Goal: Task Accomplishment & Management: Manage account settings

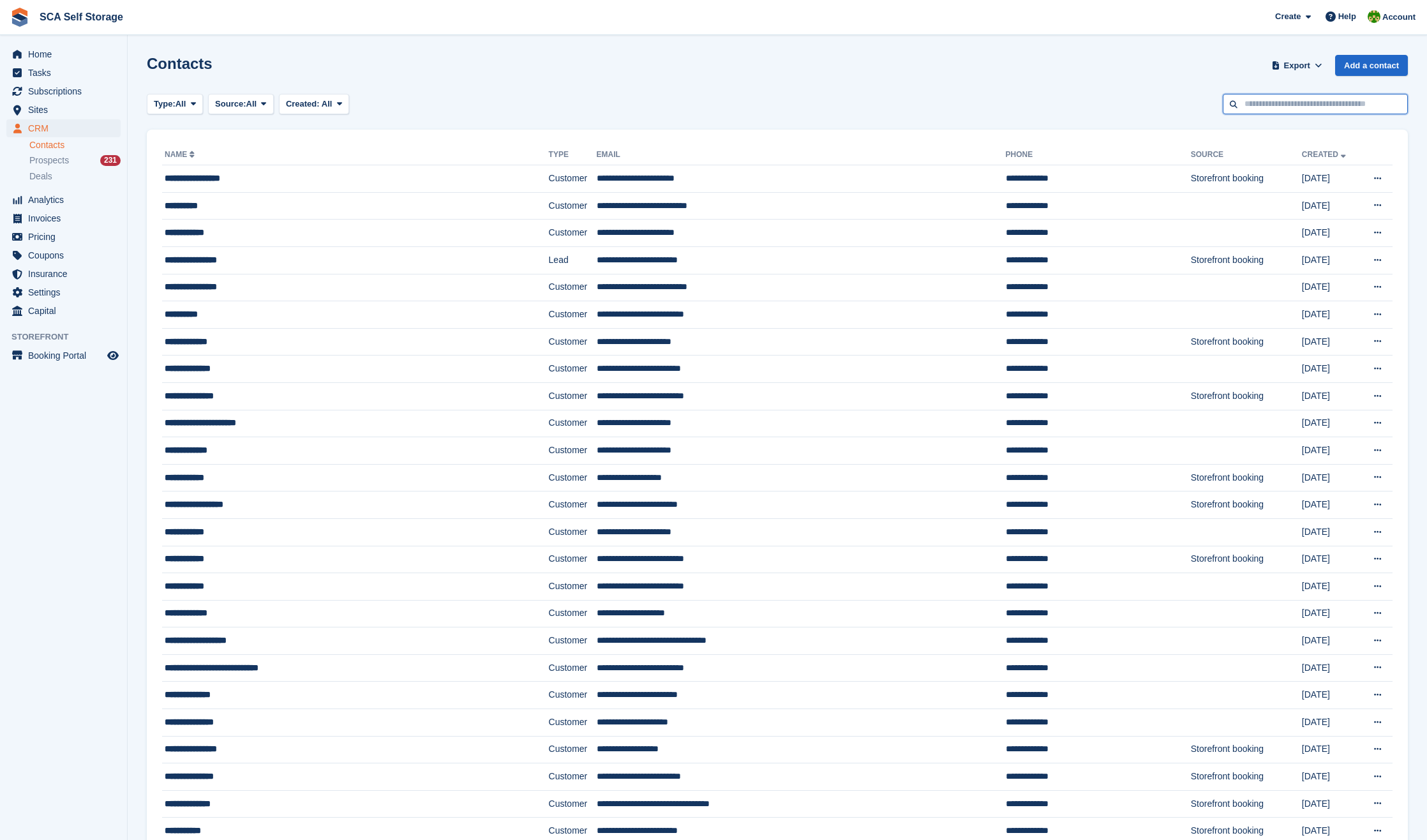
click at [1270, 105] on input "text" at bounding box center [1315, 104] width 185 height 21
type input "*******"
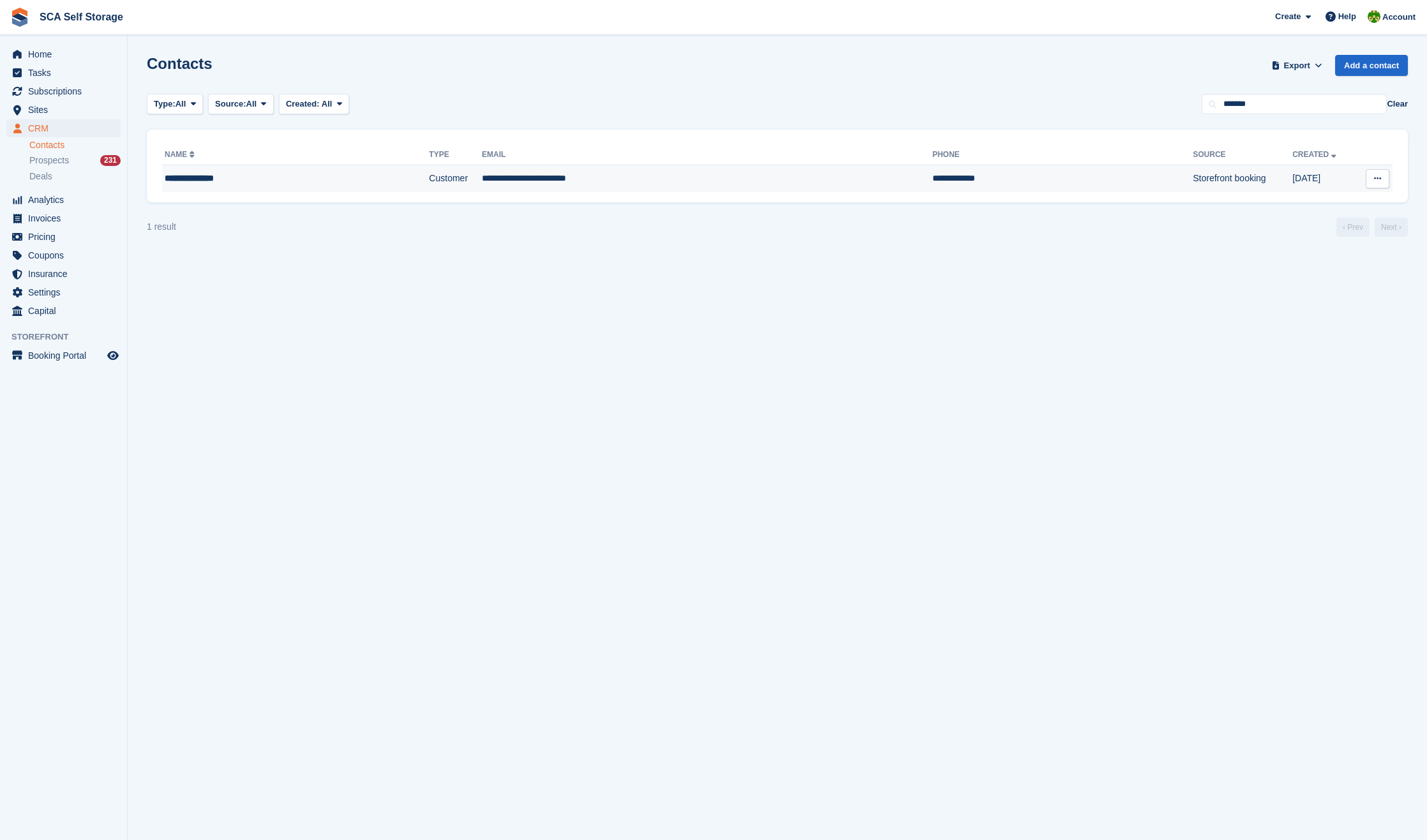
click at [429, 181] on td "Customer" at bounding box center [456, 178] width 53 height 27
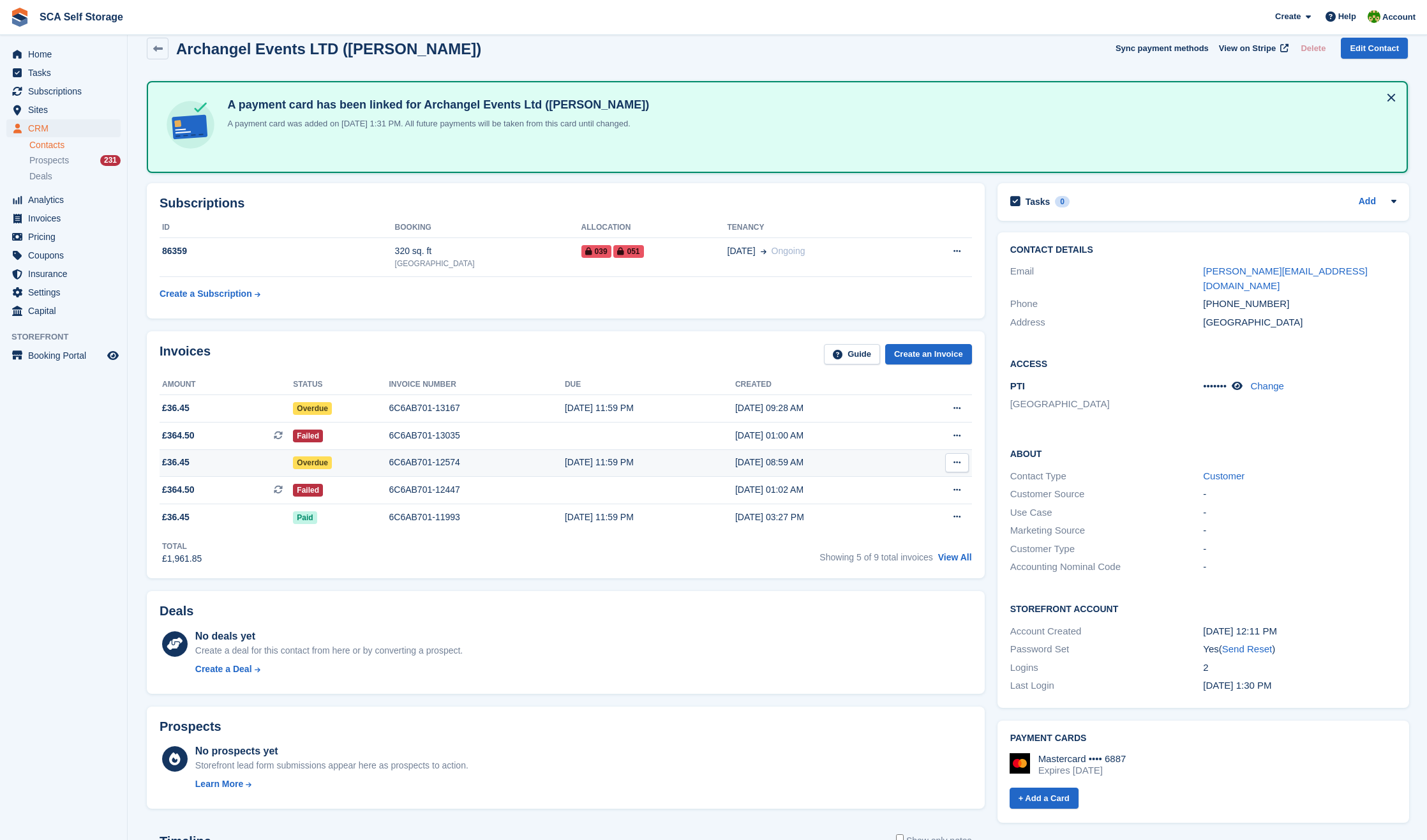
scroll to position [18, 1]
click at [514, 460] on div "6C6AB701-12574" at bounding box center [476, 461] width 175 height 13
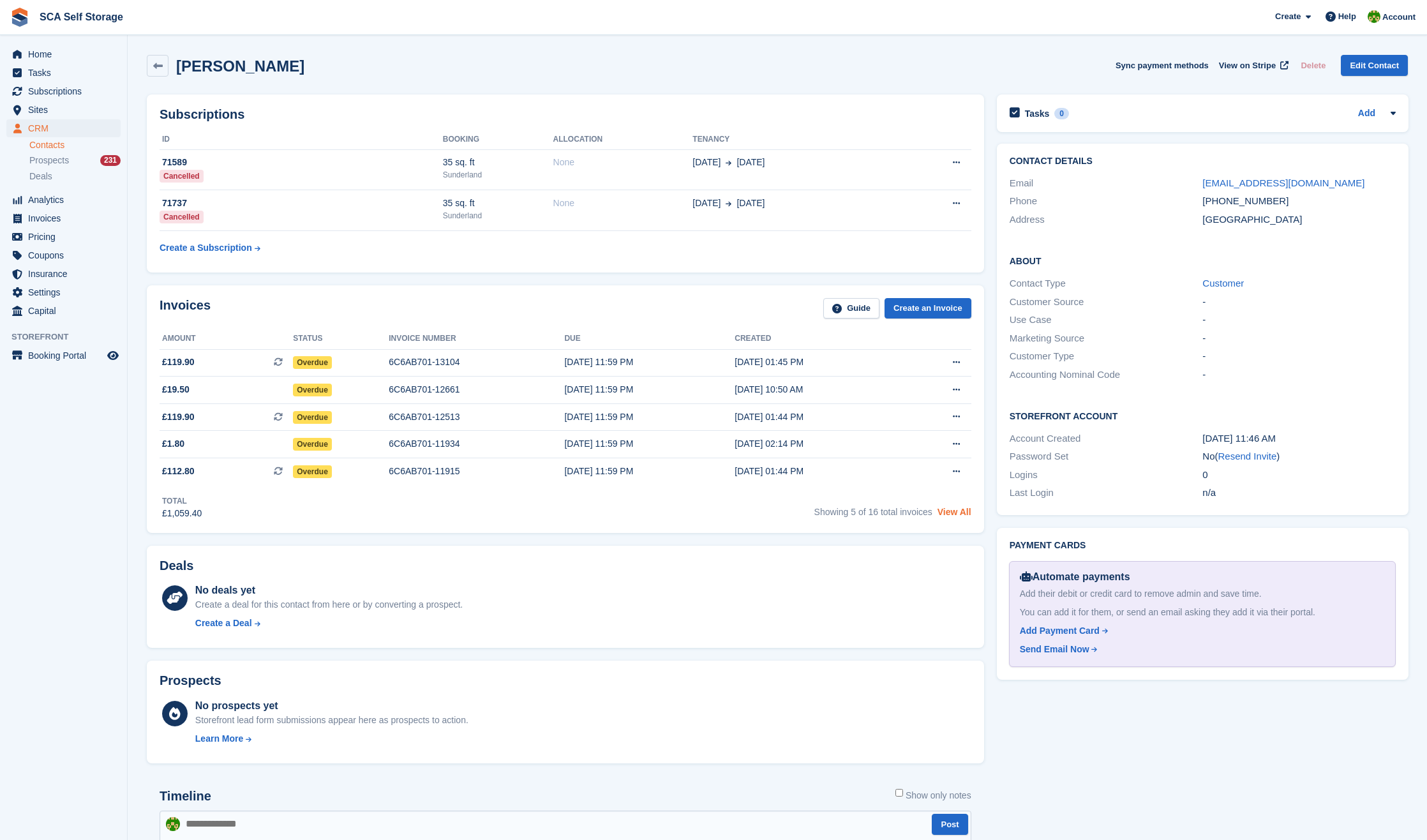
click at [963, 517] on link "View All" at bounding box center [954, 511] width 34 height 10
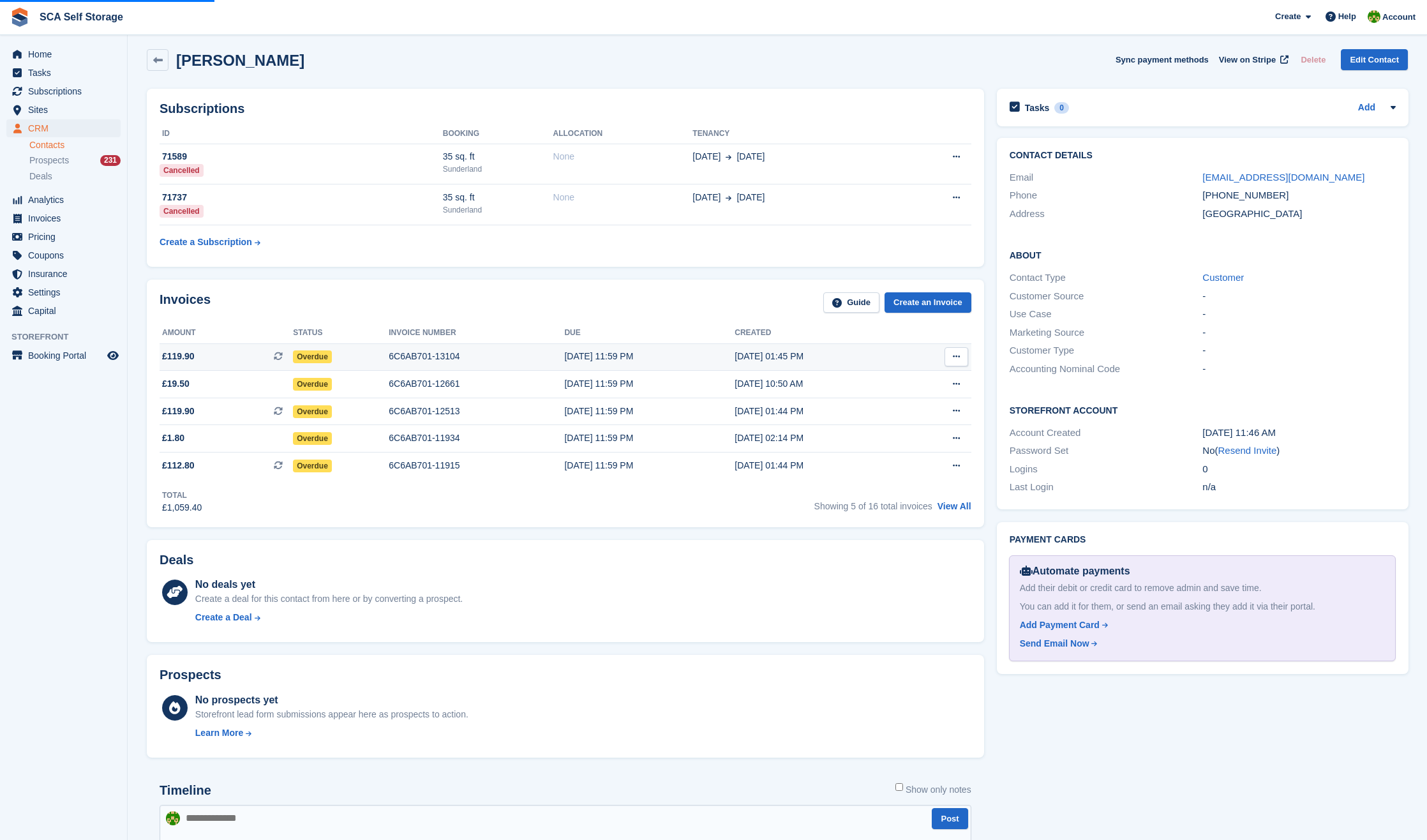
click at [432, 360] on div "6C6AB701-13104" at bounding box center [476, 356] width 175 height 13
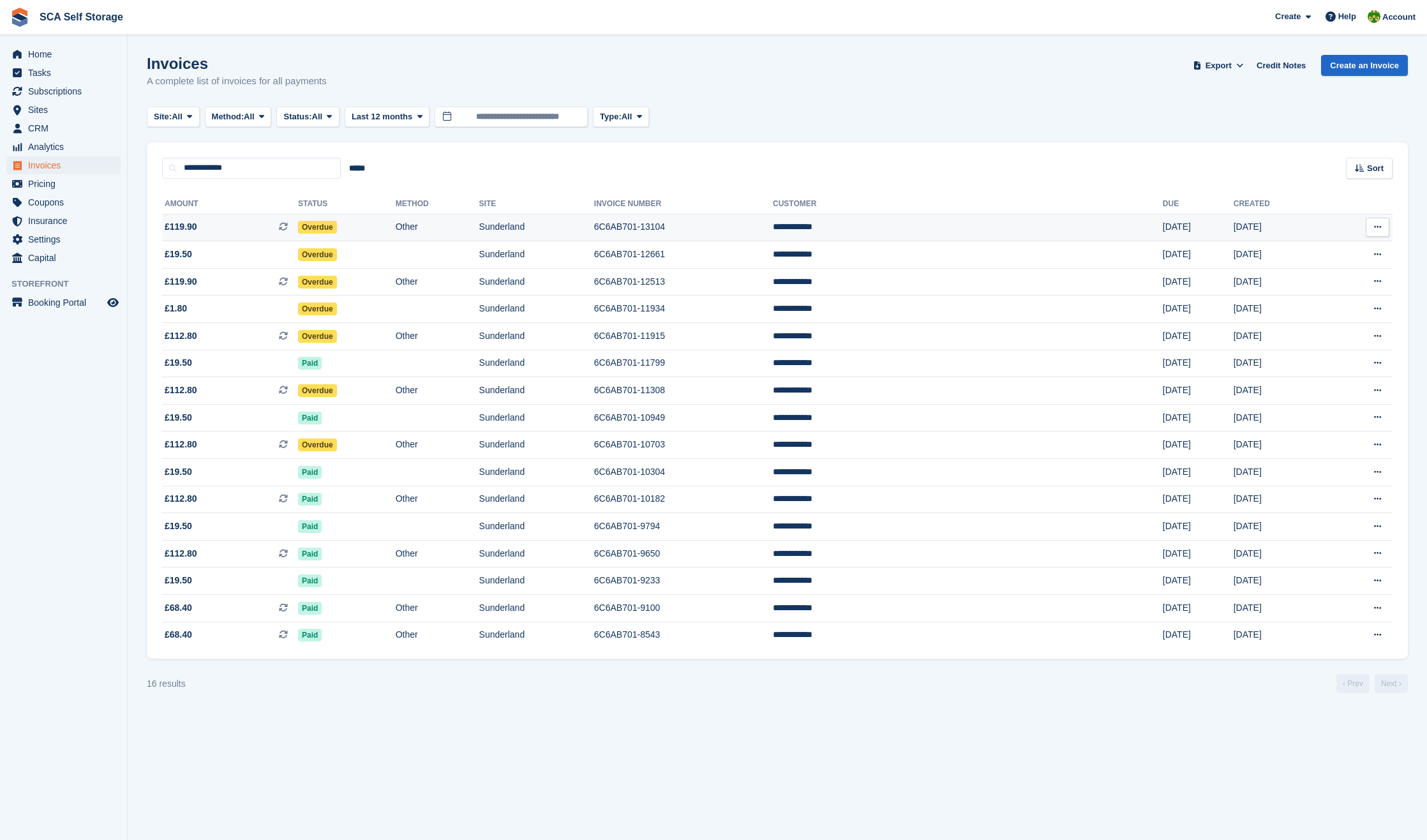
click at [337, 227] on span "Overdue" at bounding box center [317, 227] width 39 height 12
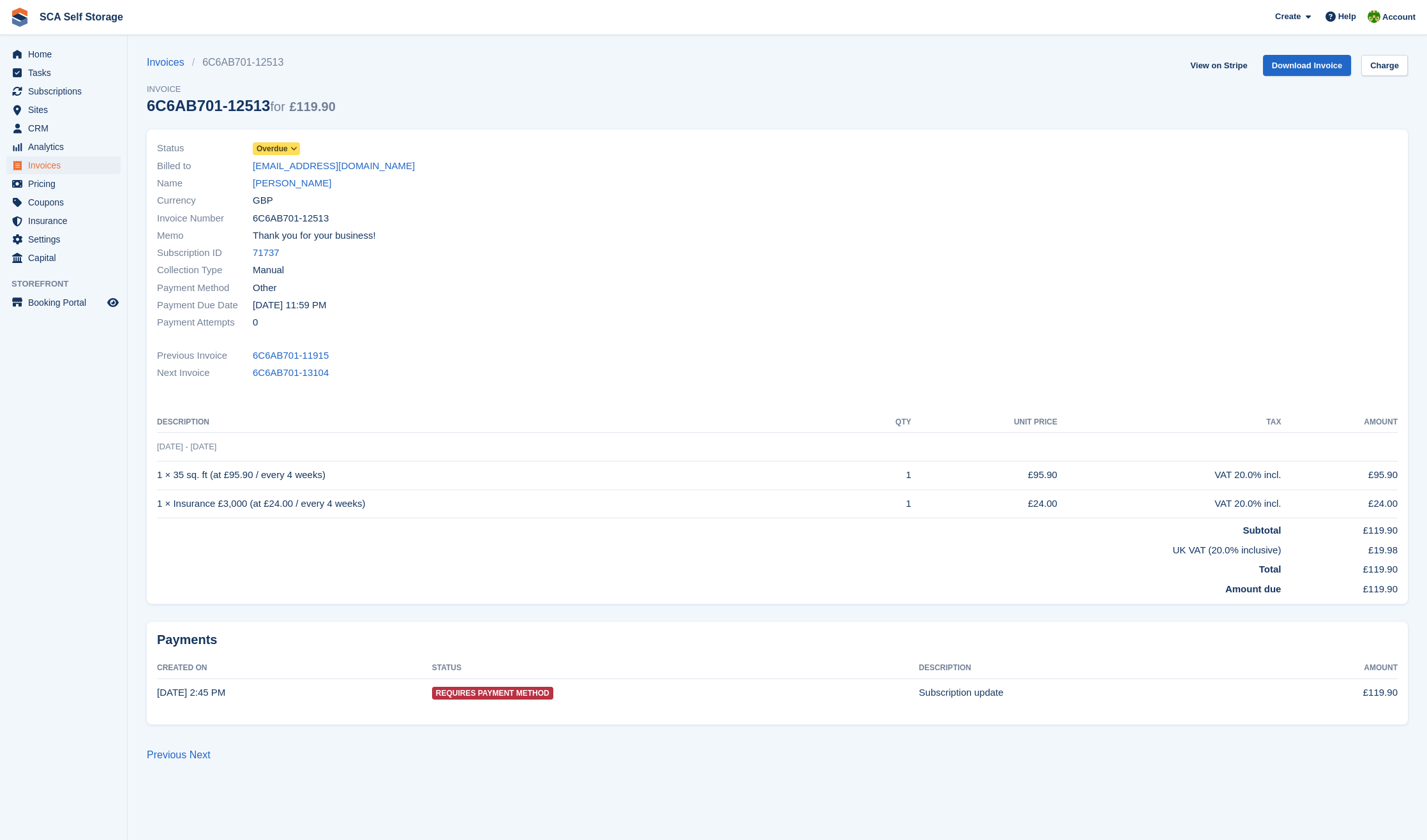
click at [281, 144] on span "Overdue" at bounding box center [272, 149] width 32 height 12
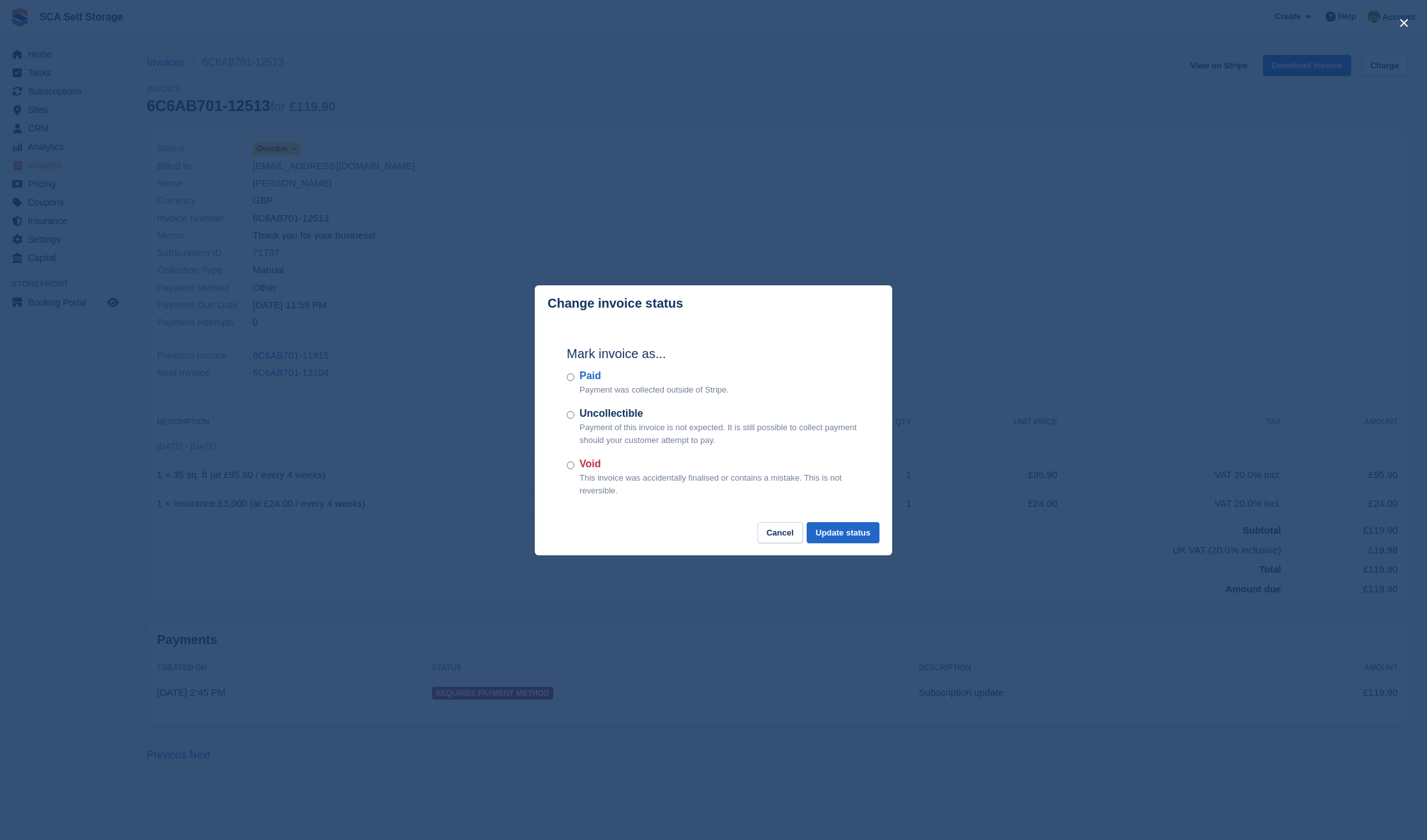
click at [570, 460] on div "Void This invoice was accidentally finalised or contains a mistake. This is not…" at bounding box center [714, 476] width 294 height 40
click at [875, 536] on button "Update status" at bounding box center [843, 532] width 73 height 21
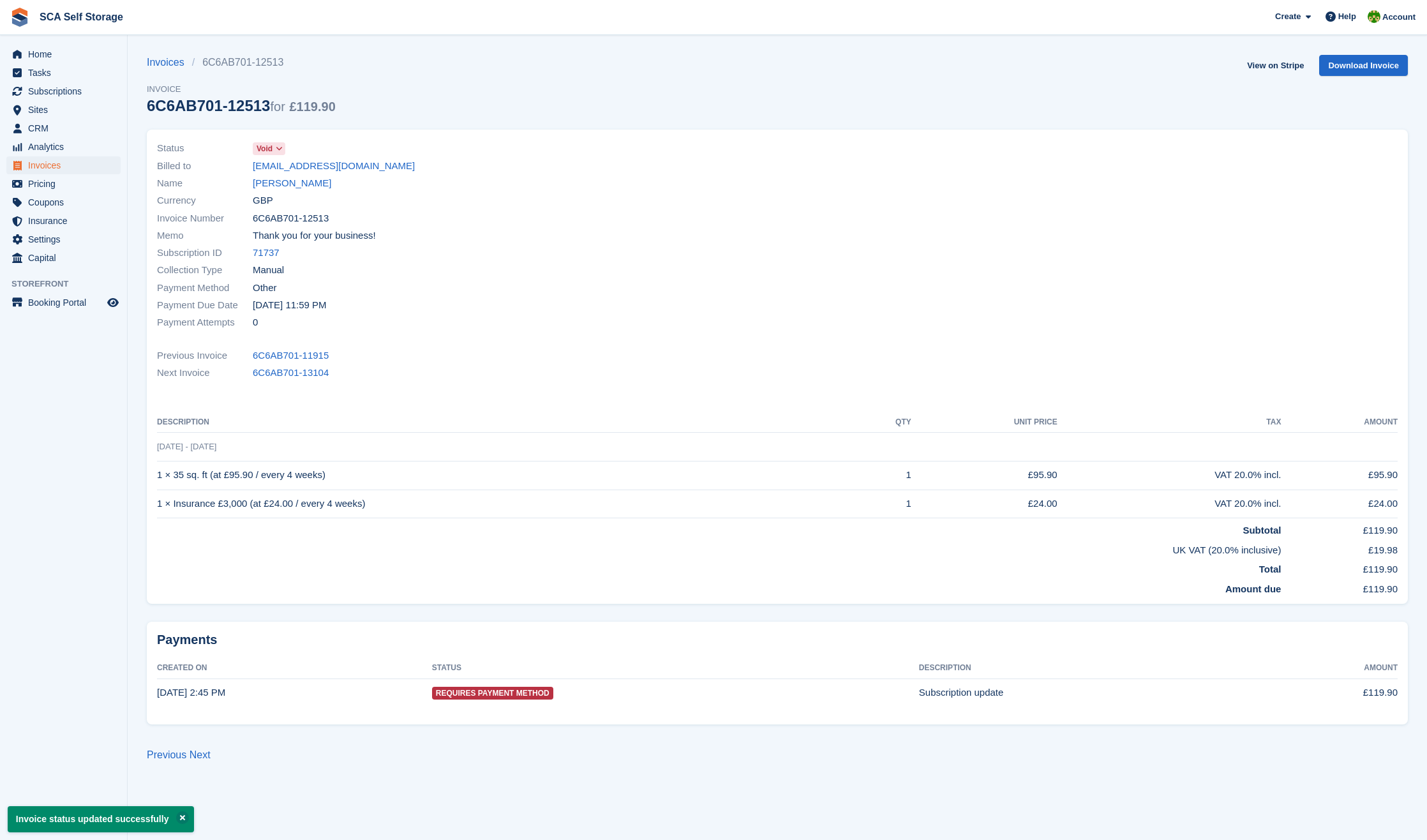
click at [292, 186] on link "Ian Loughlin" at bounding box center [291, 183] width 79 height 15
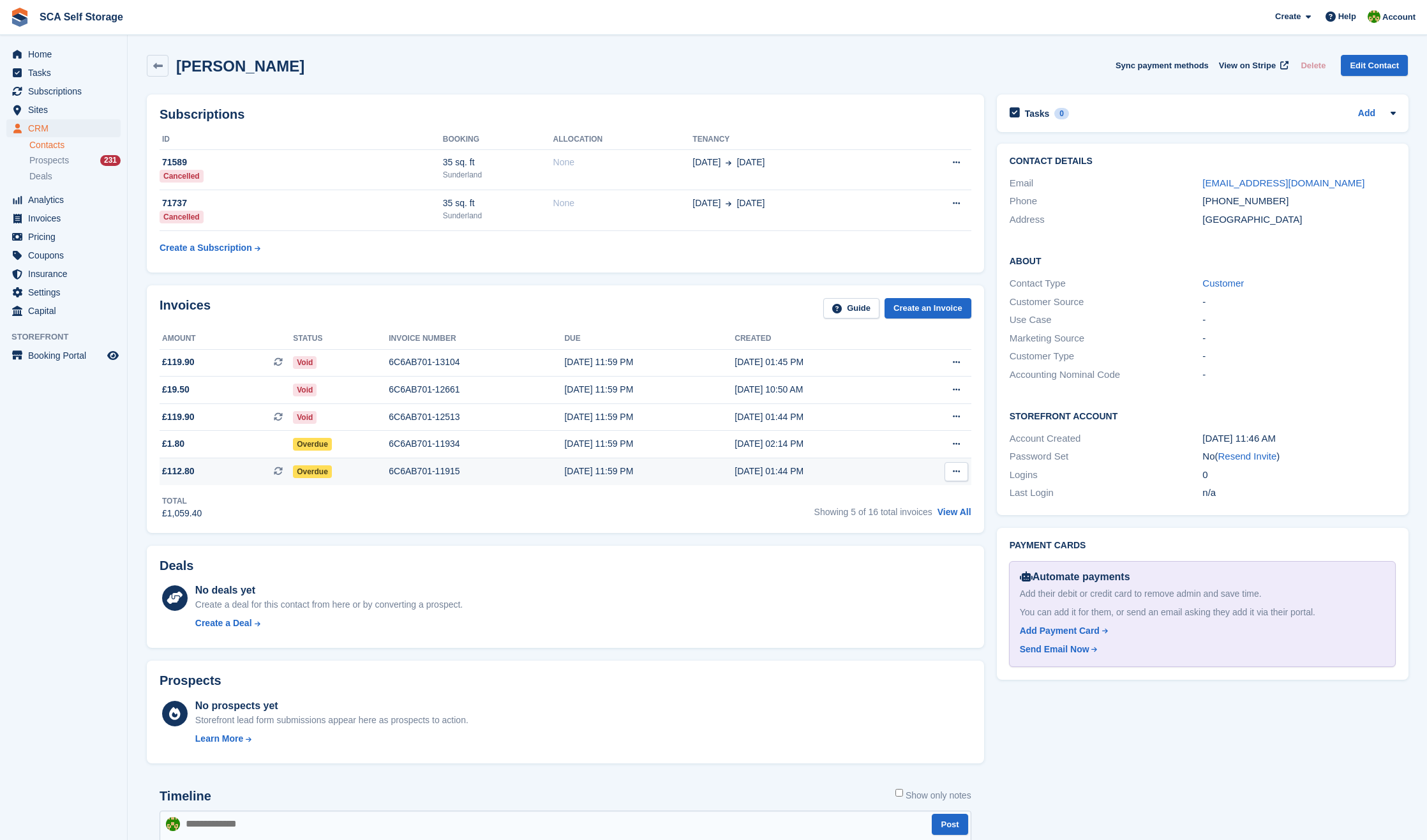
click at [388, 466] on td "Overdue" at bounding box center [340, 471] width 95 height 27
